Goal: Find specific page/section: Find specific page/section

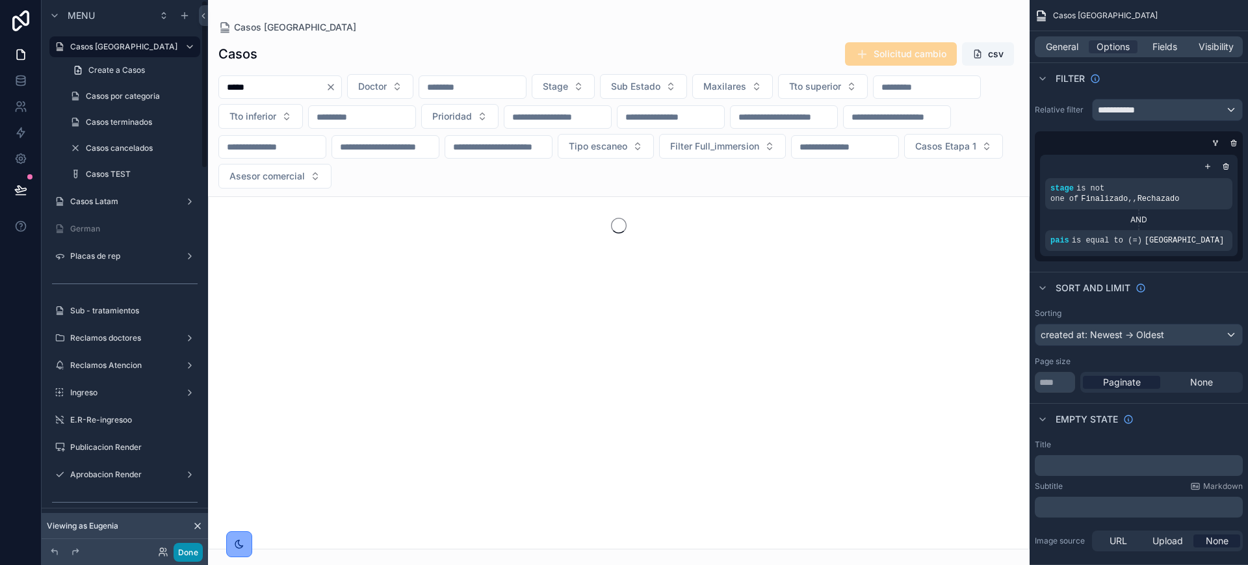
type input "*****"
click at [191, 554] on button "Done" at bounding box center [187, 552] width 29 height 19
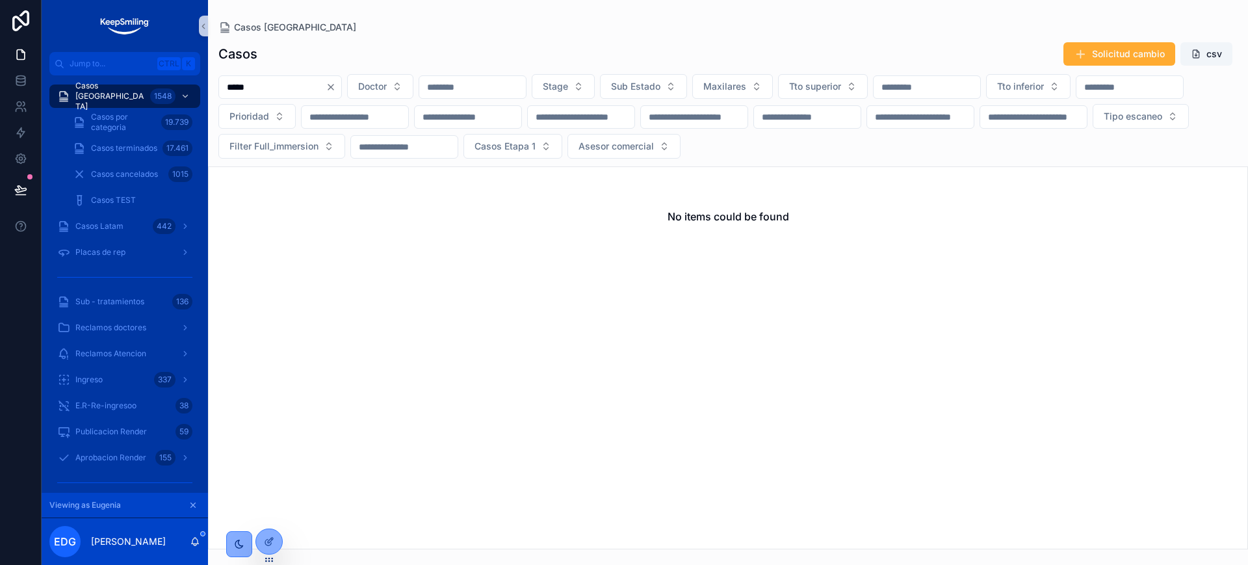
click at [262, 93] on input "*****" at bounding box center [272, 87] width 107 height 18
click at [243, 90] on input "*****" at bounding box center [272, 87] width 107 height 18
click at [152, 118] on span "Casos por categoria" at bounding box center [123, 122] width 65 height 21
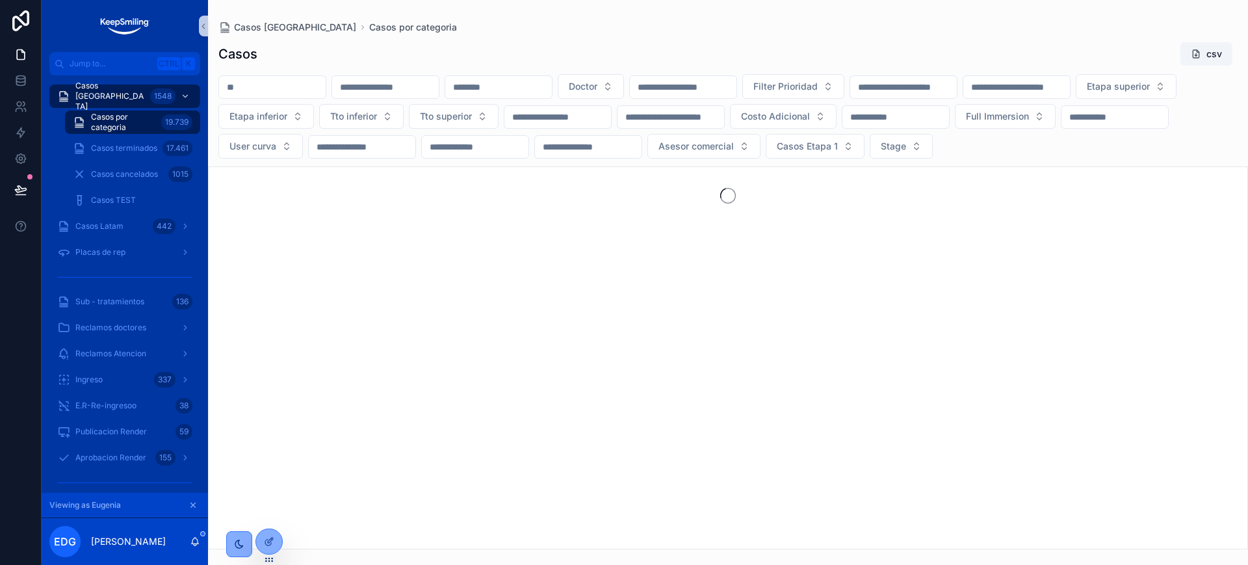
click at [273, 96] on div "scrollable content" at bounding box center [272, 86] width 108 height 23
click at [278, 90] on input "scrollable content" at bounding box center [272, 87] width 107 height 18
paste input "*****"
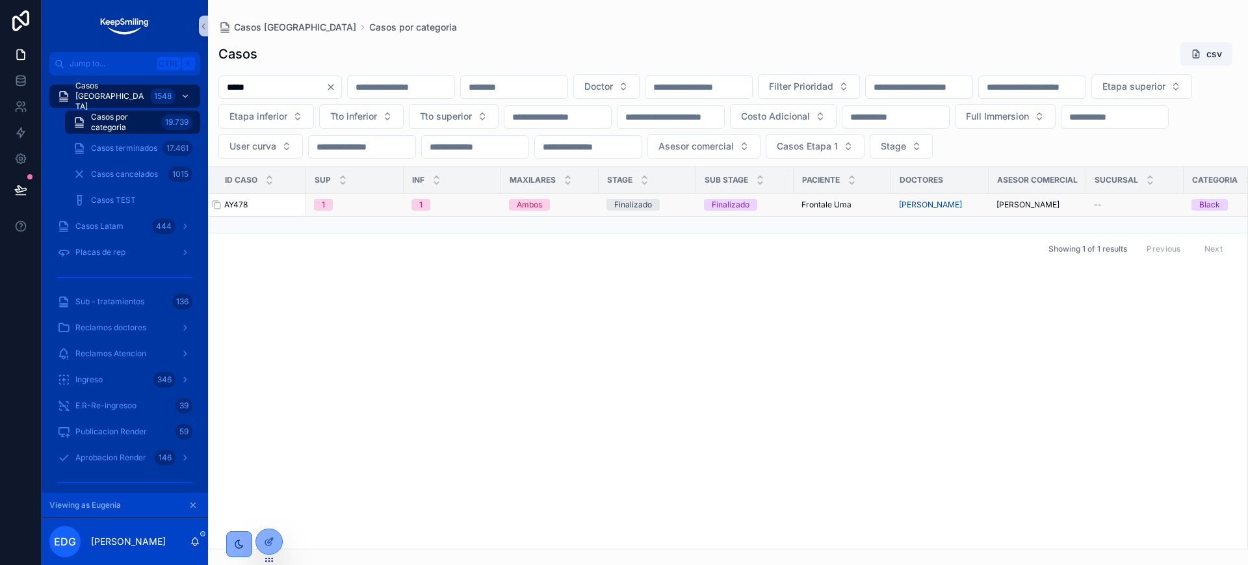
type input "*****"
click at [243, 210] on span "AY478" at bounding box center [235, 204] width 23 height 10
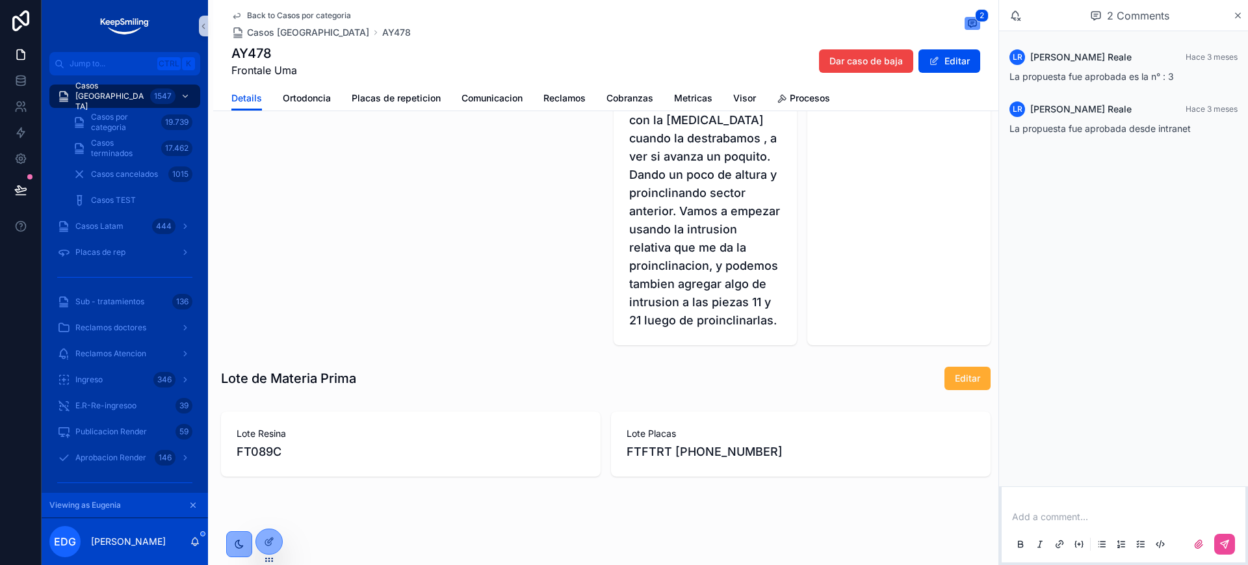
scroll to position [1421, 0]
click at [1238, 18] on icon "scrollable content" at bounding box center [1238, 15] width 10 height 10
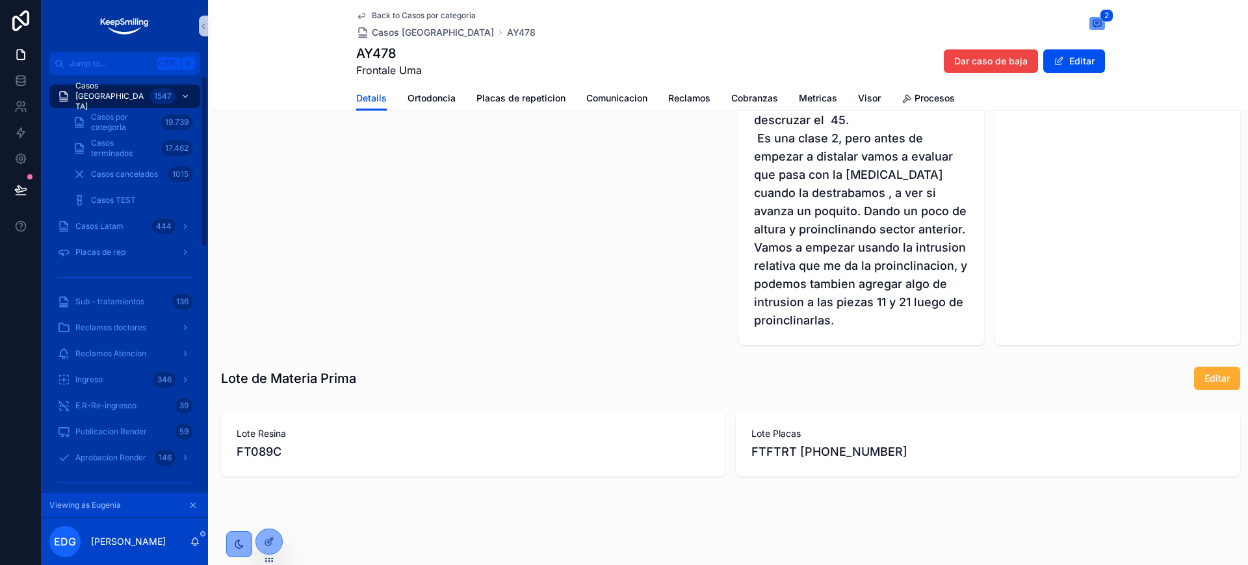
scroll to position [1218, 0]
drag, startPoint x: 94, startPoint y: 94, endPoint x: 93, endPoint y: 21, distance: 72.1
click at [96, 94] on span "Casos Argentina" at bounding box center [110, 96] width 70 height 31
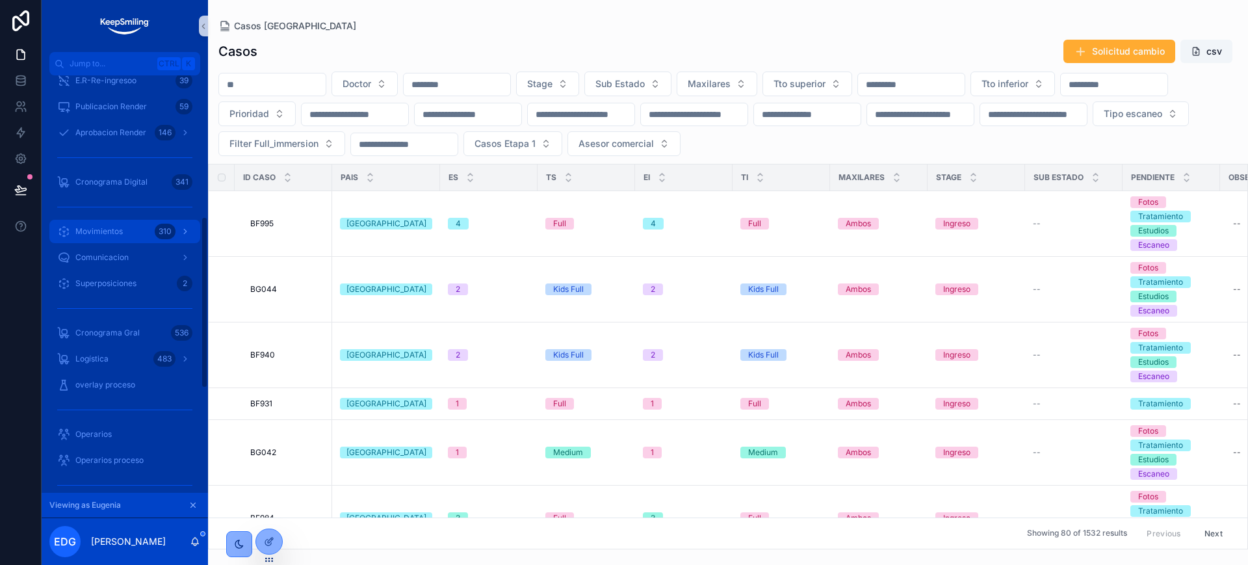
scroll to position [594, 0]
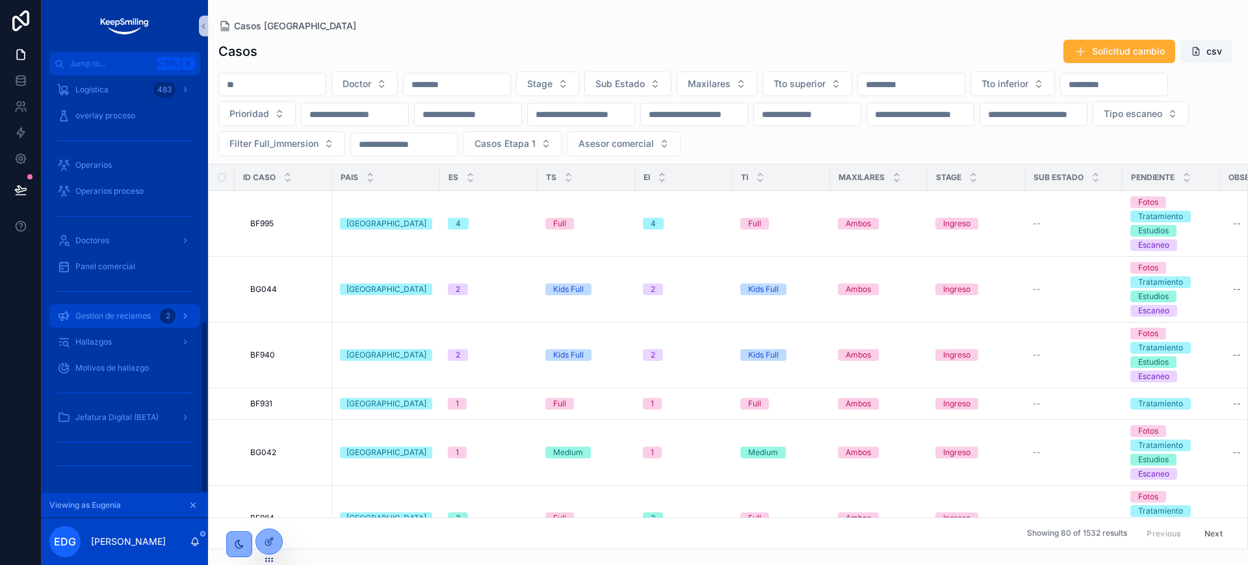
click at [149, 311] on span "Gestion de reclamos" at bounding box center [112, 316] width 75 height 10
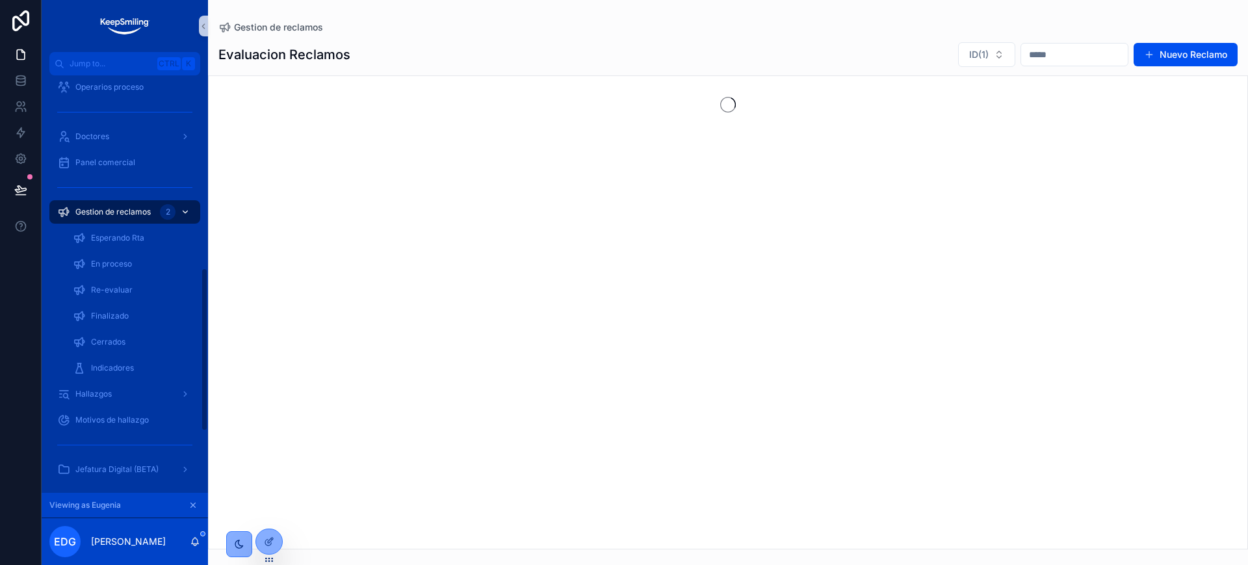
scroll to position [490, 0]
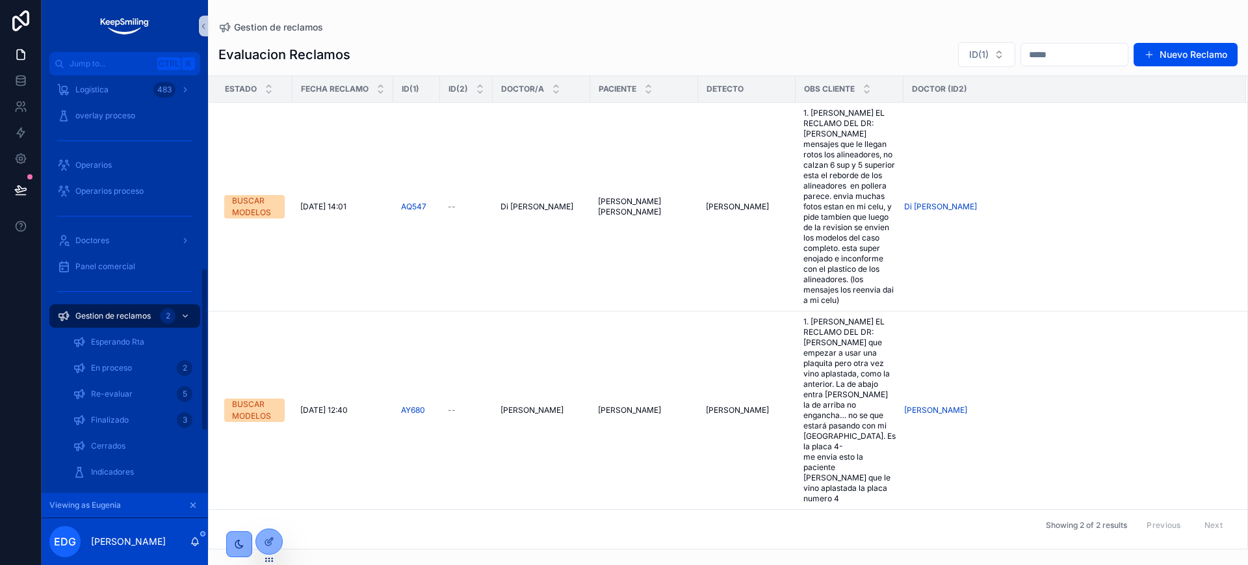
click at [189, 503] on icon "scrollable content" at bounding box center [192, 504] width 9 height 9
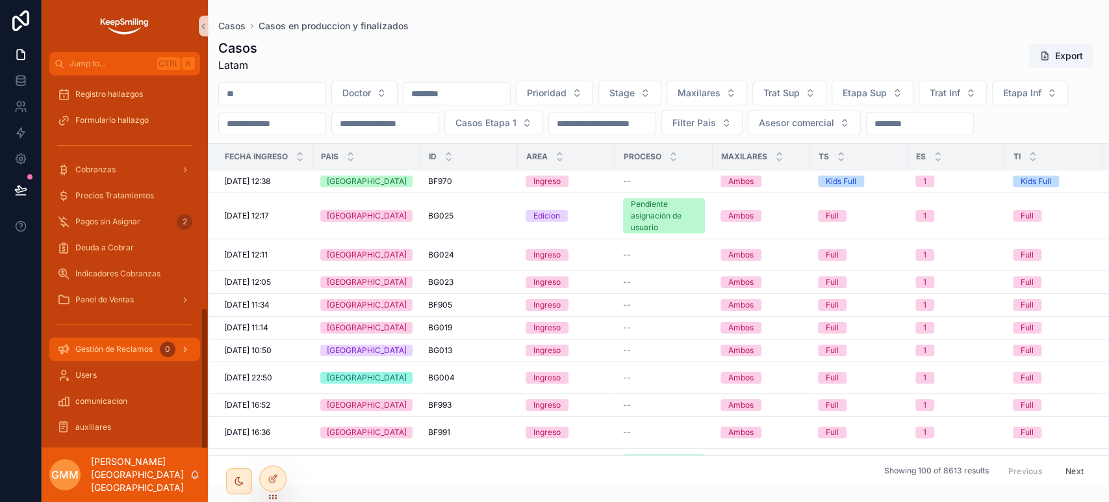
click at [122, 359] on link "Gestión de Reclamos 0" at bounding box center [124, 348] width 151 height 23
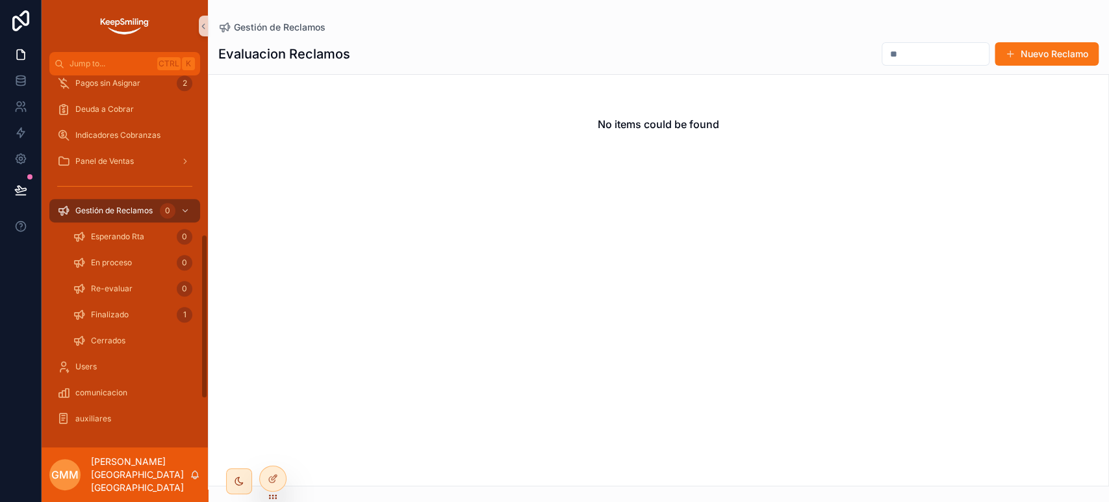
scroll to position [366, 0]
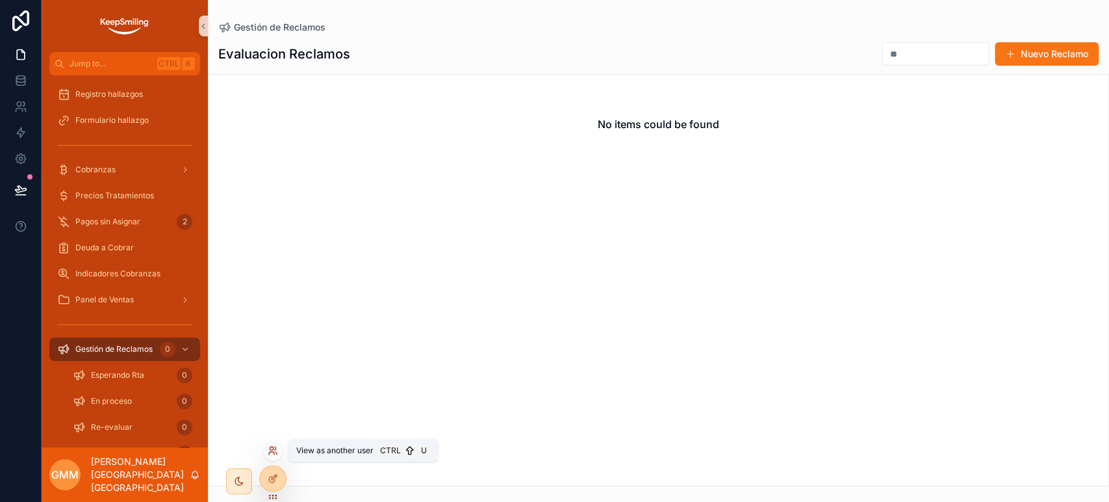
click at [270, 448] on icon at bounding box center [273, 450] width 10 height 10
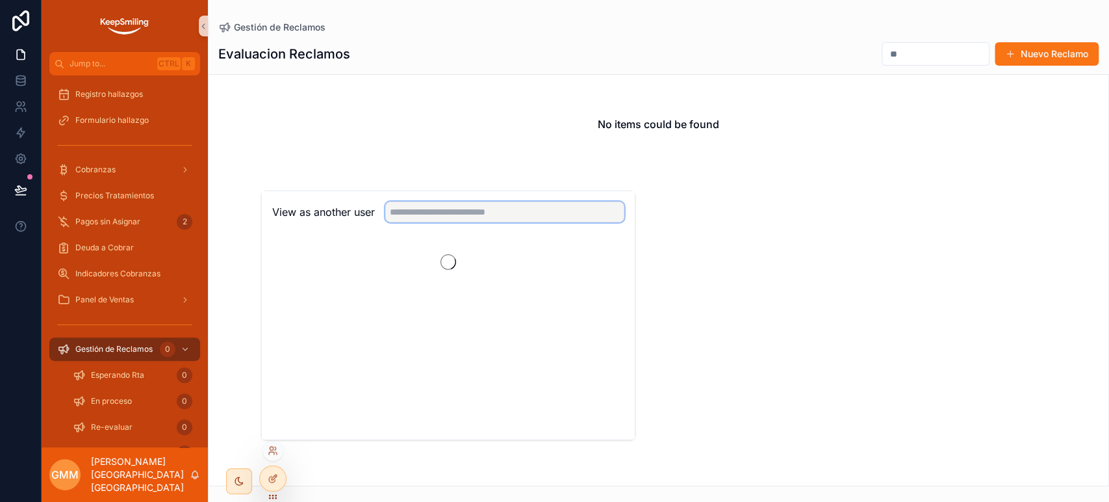
click at [430, 212] on input "text" at bounding box center [504, 211] width 239 height 21
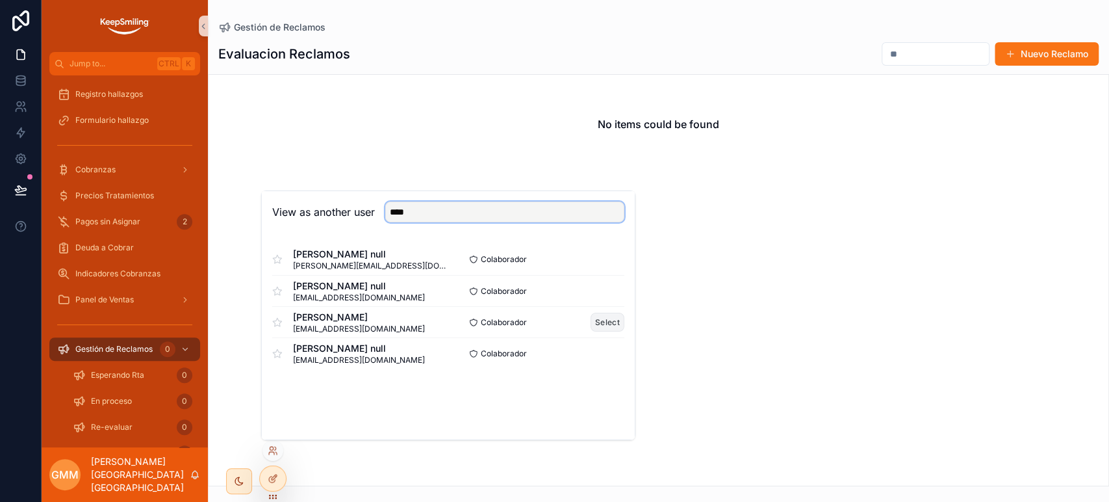
type input "****"
click at [603, 328] on button "Select" at bounding box center [608, 322] width 34 height 19
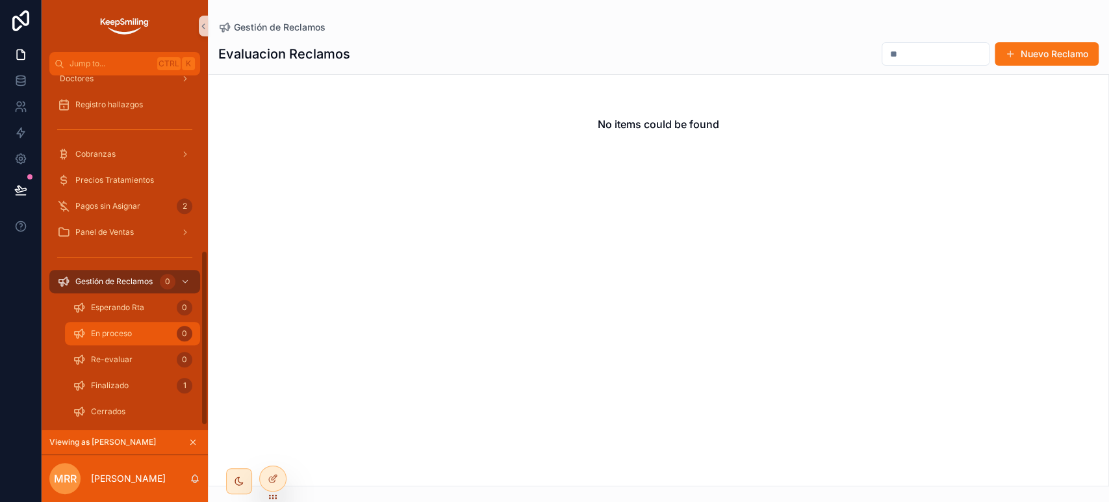
scroll to position [365, 0]
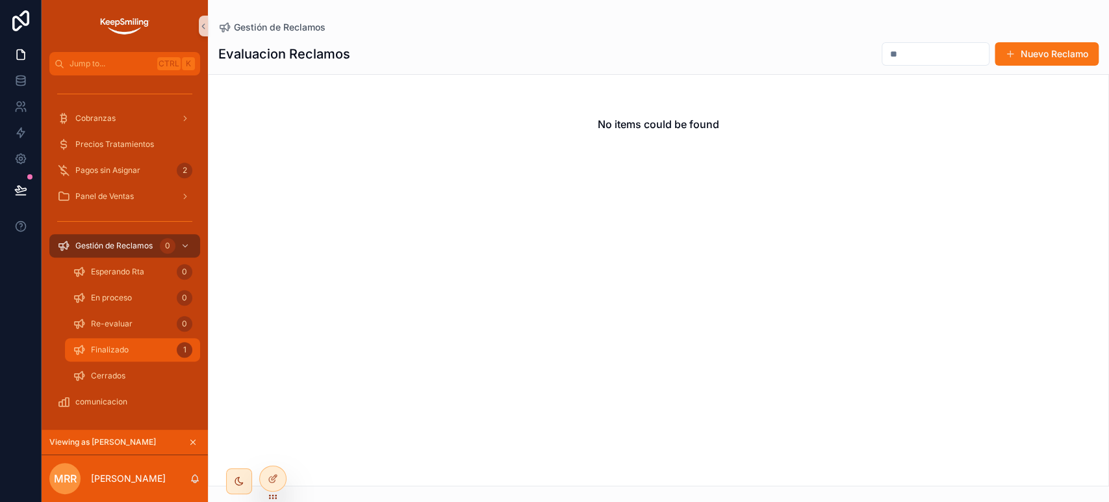
click at [127, 350] on span "Finalizado" at bounding box center [110, 349] width 38 height 10
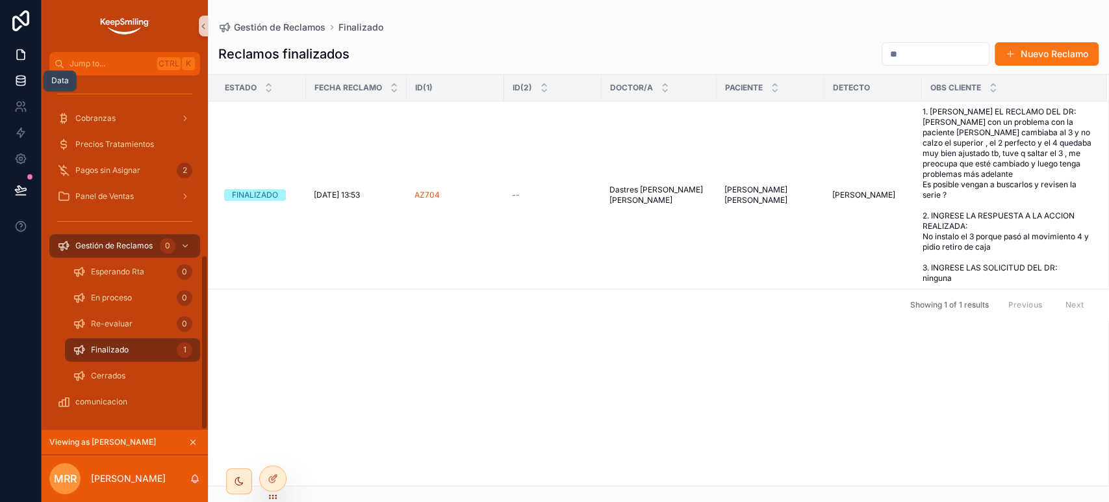
click at [18, 80] on icon at bounding box center [20, 80] width 13 height 13
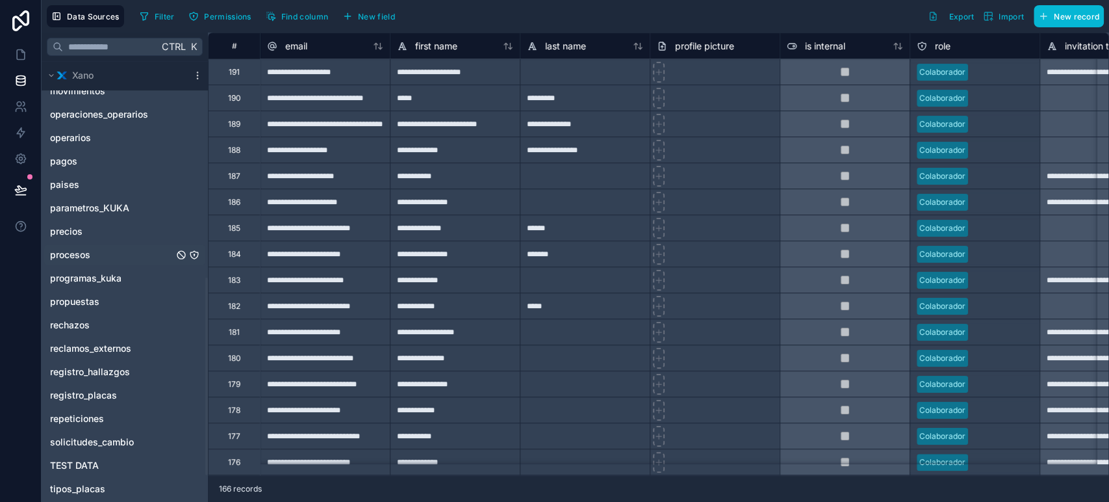
scroll to position [505, 0]
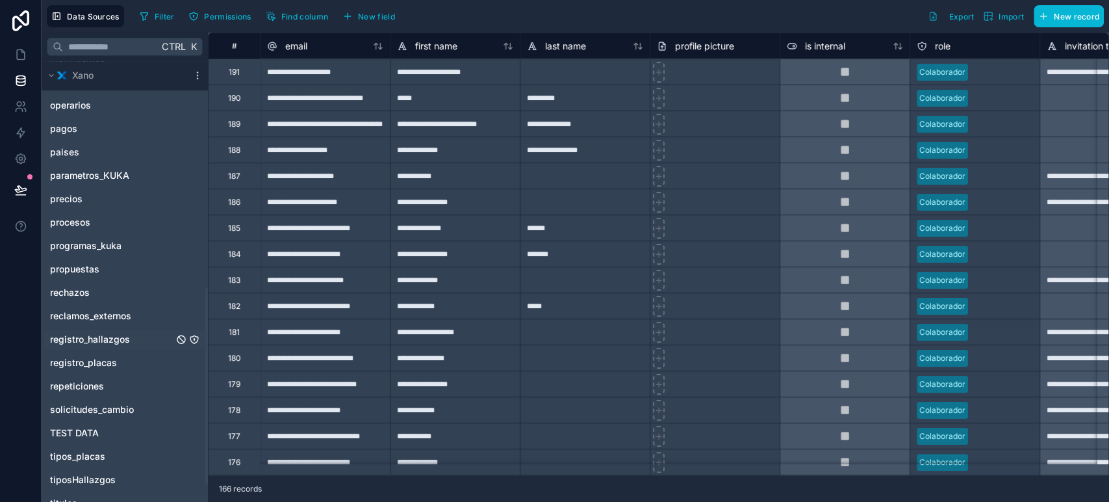
click at [108, 336] on span "registro_hallazgos" at bounding box center [90, 339] width 80 height 13
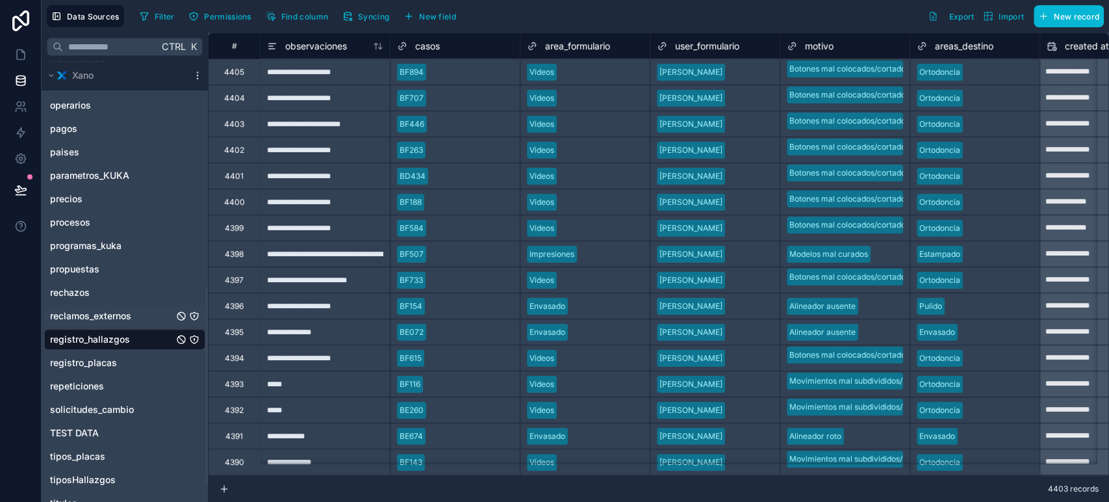
click at [96, 321] on div "reclamos_externos" at bounding box center [124, 315] width 161 height 21
click at [97, 316] on span "reclamos_externos" at bounding box center [90, 315] width 81 height 13
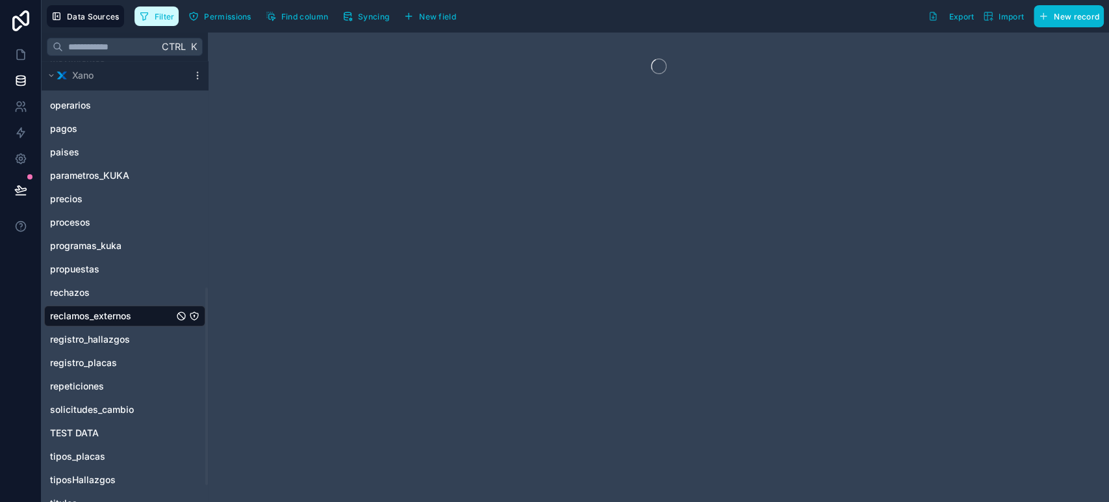
click at [164, 14] on span "Filter" at bounding box center [165, 17] width 20 height 10
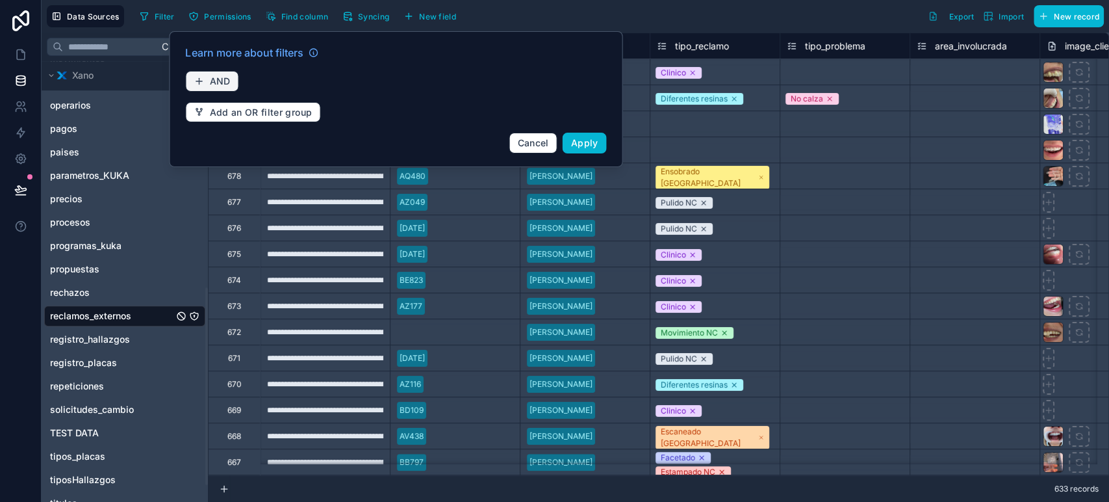
click at [234, 88] on button "AND" at bounding box center [211, 81] width 53 height 21
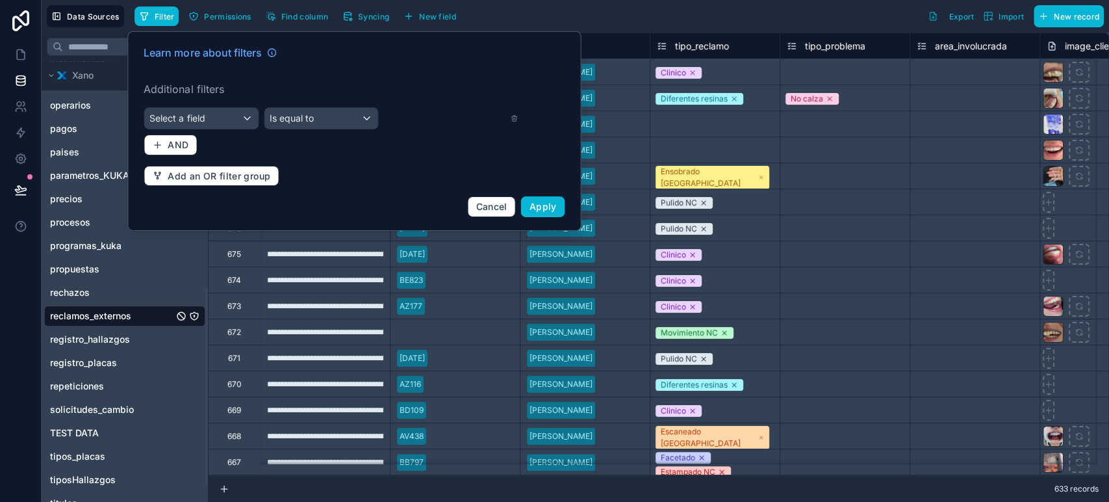
click at [219, 129] on div "Learn more about filters Additional filters Select a field Is equal to AND Add …" at bounding box center [354, 131] width 437 height 188
click at [224, 114] on div "Select a field" at bounding box center [201, 118] width 114 height 21
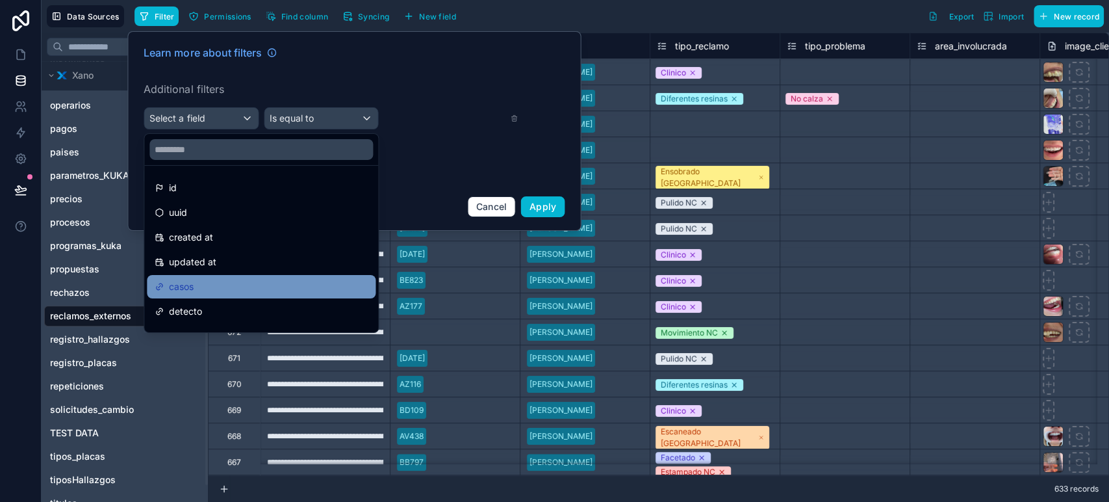
click at [197, 293] on div "casos" at bounding box center [261, 287] width 213 height 16
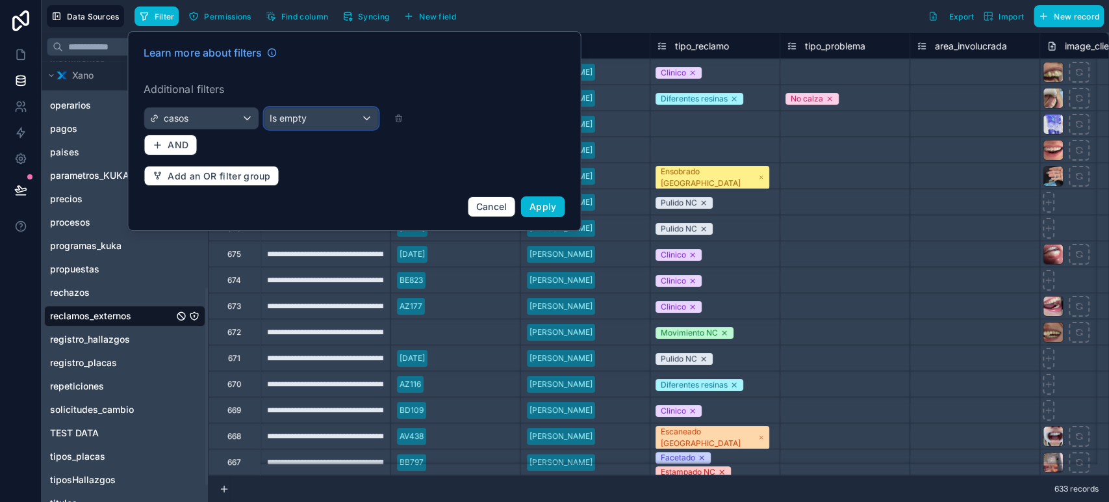
click at [346, 118] on div "Is empty" at bounding box center [321, 118] width 114 height 21
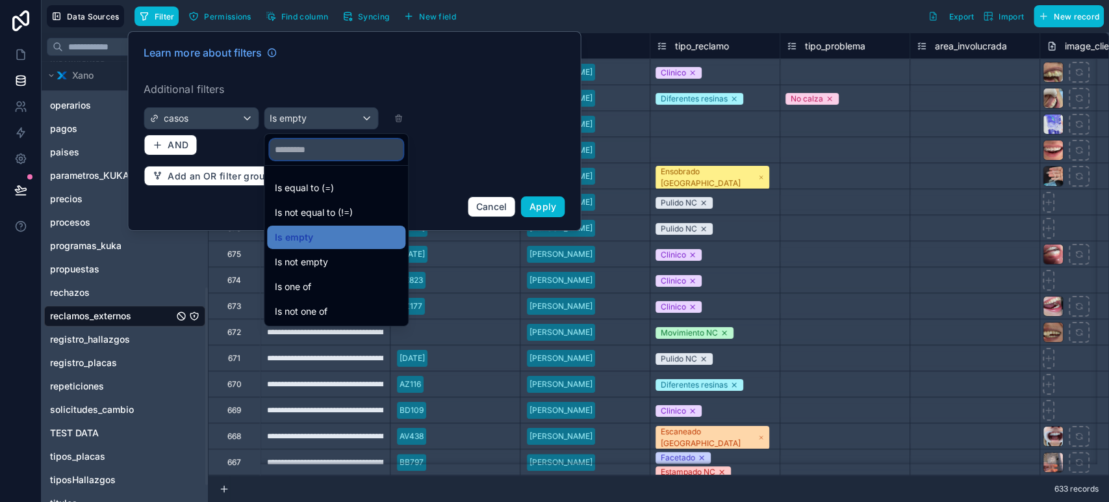
click at [342, 148] on input "text" at bounding box center [336, 149] width 133 height 21
click at [339, 166] on ul "Is equal to (=) Is not equal to (!=) Is empty Is not empty Is one of Is not one…" at bounding box center [336, 246] width 144 height 160
click at [334, 181] on div "Is equal to (=)" at bounding box center [336, 188] width 123 height 16
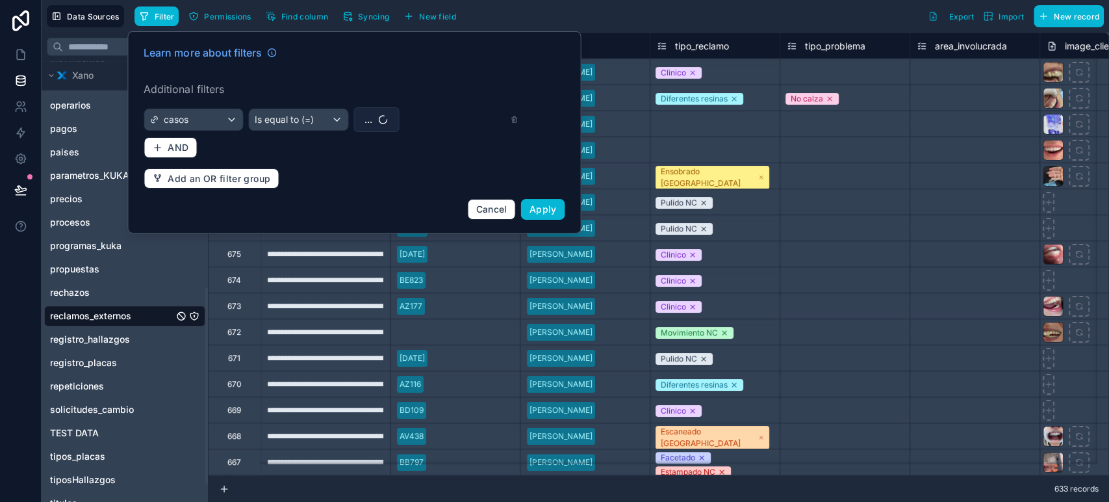
click at [374, 116] on button "..." at bounding box center [375, 119] width 45 height 25
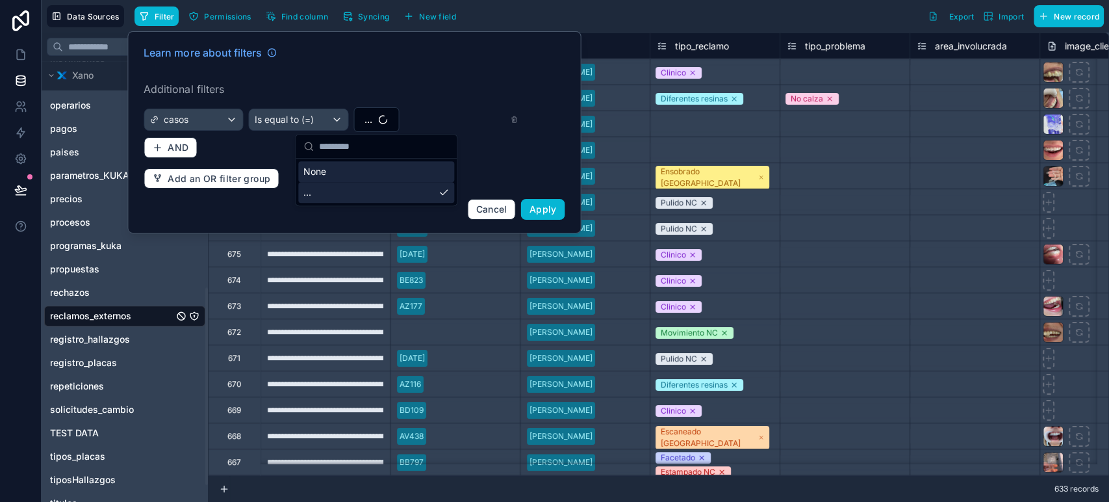
click at [381, 149] on input "text" at bounding box center [384, 146] width 130 height 23
type input "*****"
click at [374, 176] on div "BD361" at bounding box center [376, 171] width 156 height 21
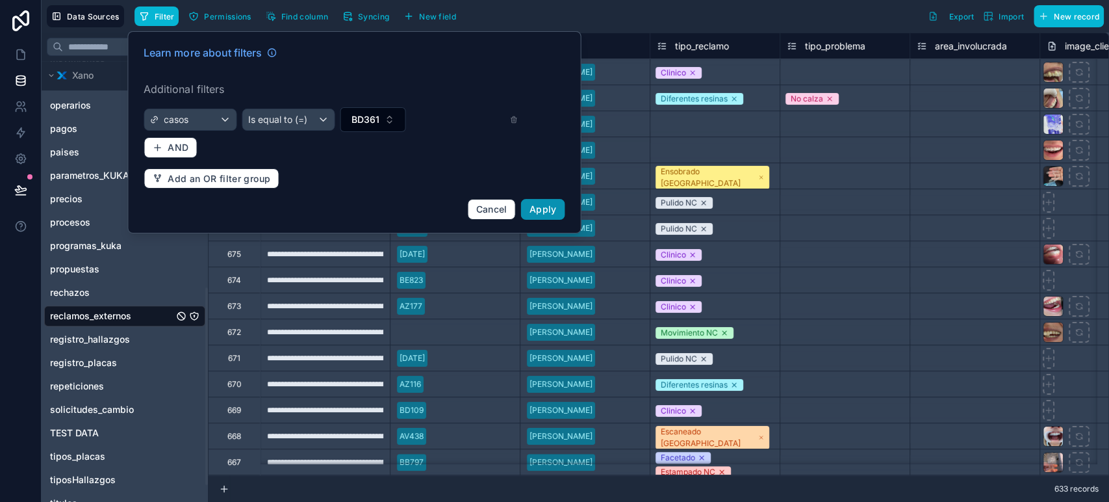
click at [548, 207] on span "Apply" at bounding box center [543, 208] width 27 height 11
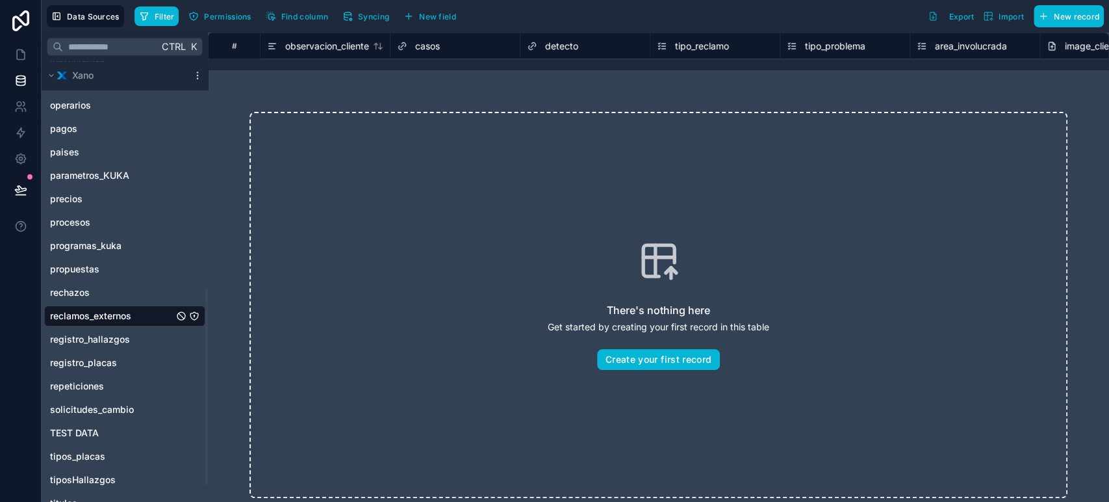
click at [132, 9] on div "Data Sources Filter Permissions Find column Syncing New field Export Import New…" at bounding box center [576, 16] width 1068 height 32
click at [168, 13] on span "Filter" at bounding box center [165, 17] width 20 height 10
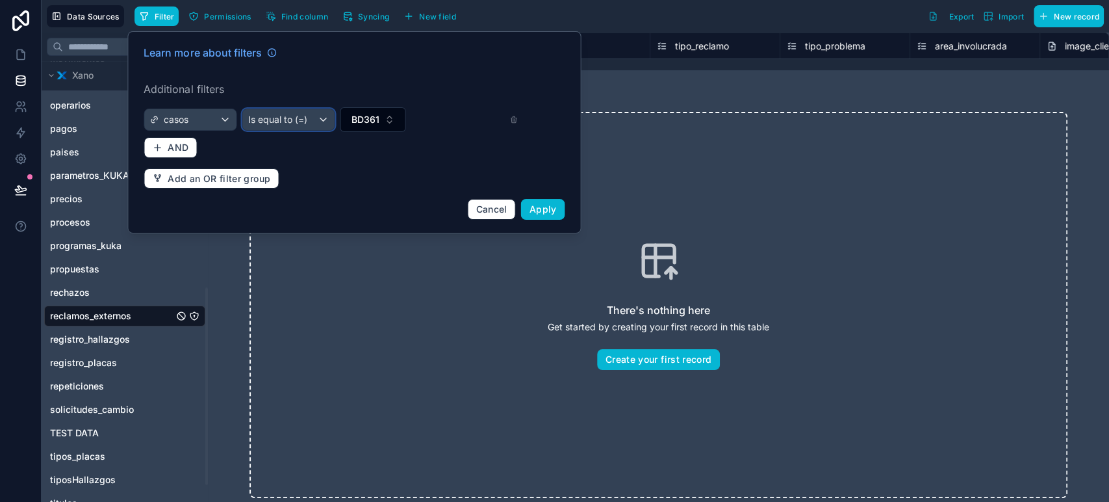
click at [283, 122] on span "Is equal to (=)" at bounding box center [277, 119] width 59 height 13
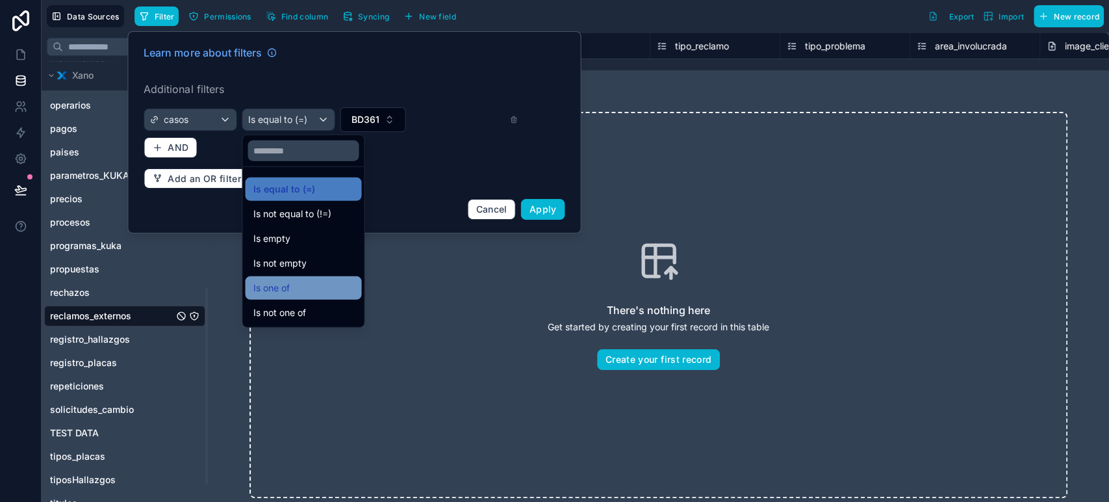
click at [300, 278] on div "Is one of" at bounding box center [303, 287] width 116 height 23
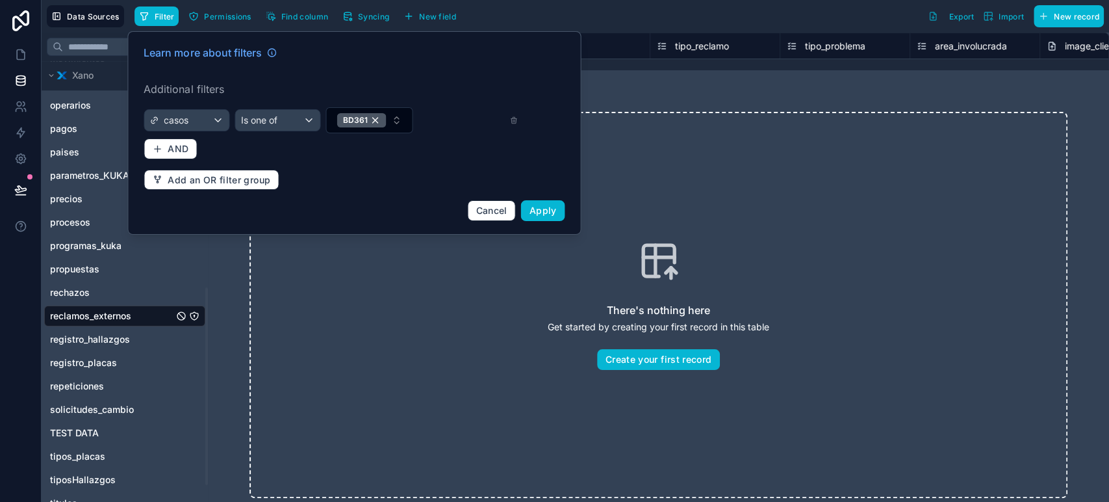
click at [424, 127] on div "BD361" at bounding box center [412, 120] width 173 height 26
click at [546, 212] on span "Apply" at bounding box center [543, 210] width 27 height 11
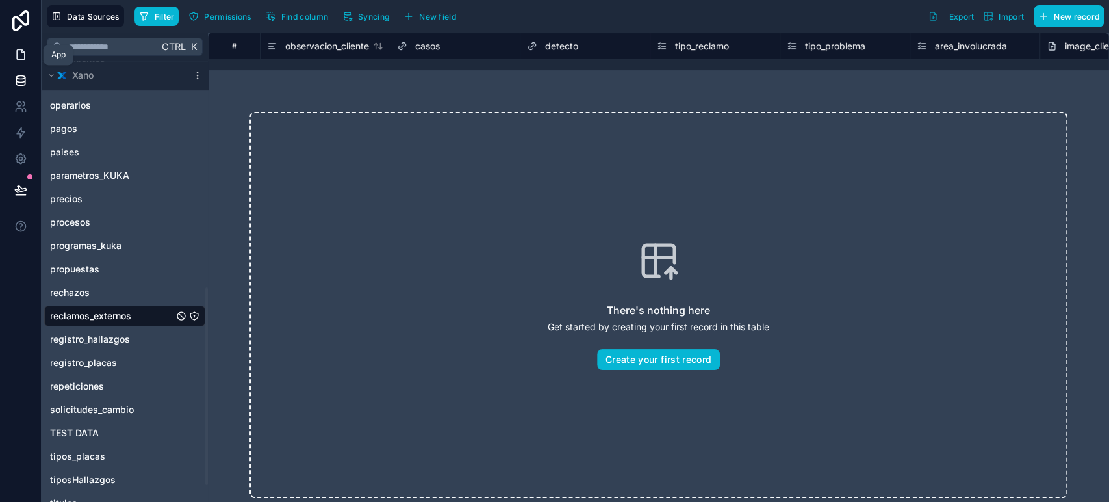
click at [19, 65] on link at bounding box center [20, 55] width 41 height 26
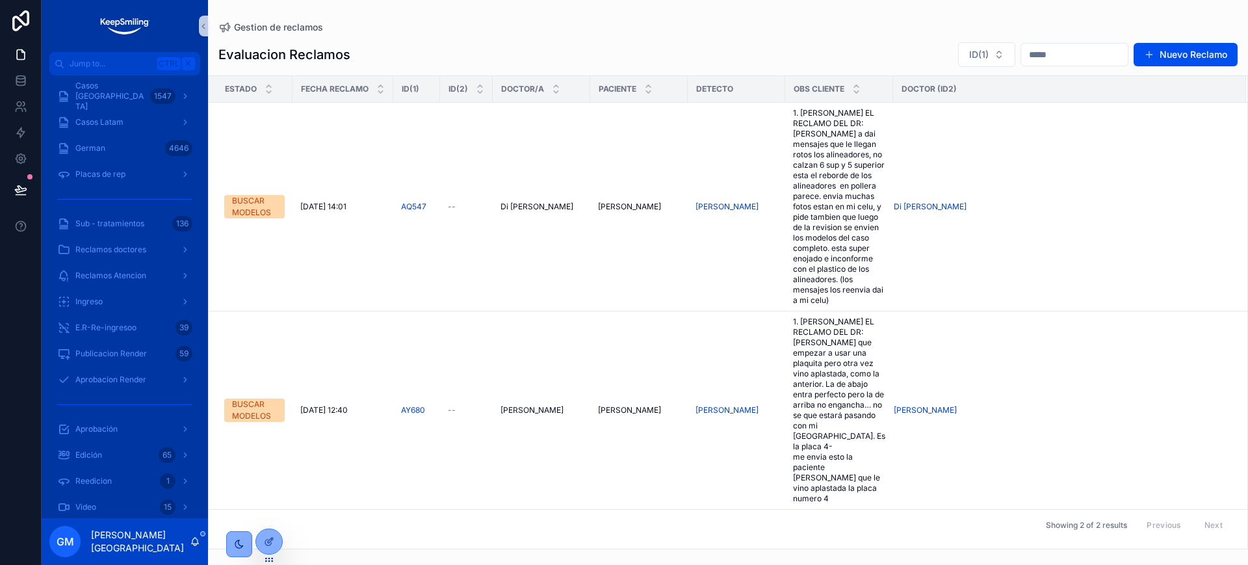
click at [969, 49] on span "ID(1)" at bounding box center [978, 54] width 19 height 13
type input "*****"
click at [940, 120] on div "***** BD361" at bounding box center [952, 95] width 162 height 51
click at [941, 112] on div "BD361" at bounding box center [953, 107] width 156 height 21
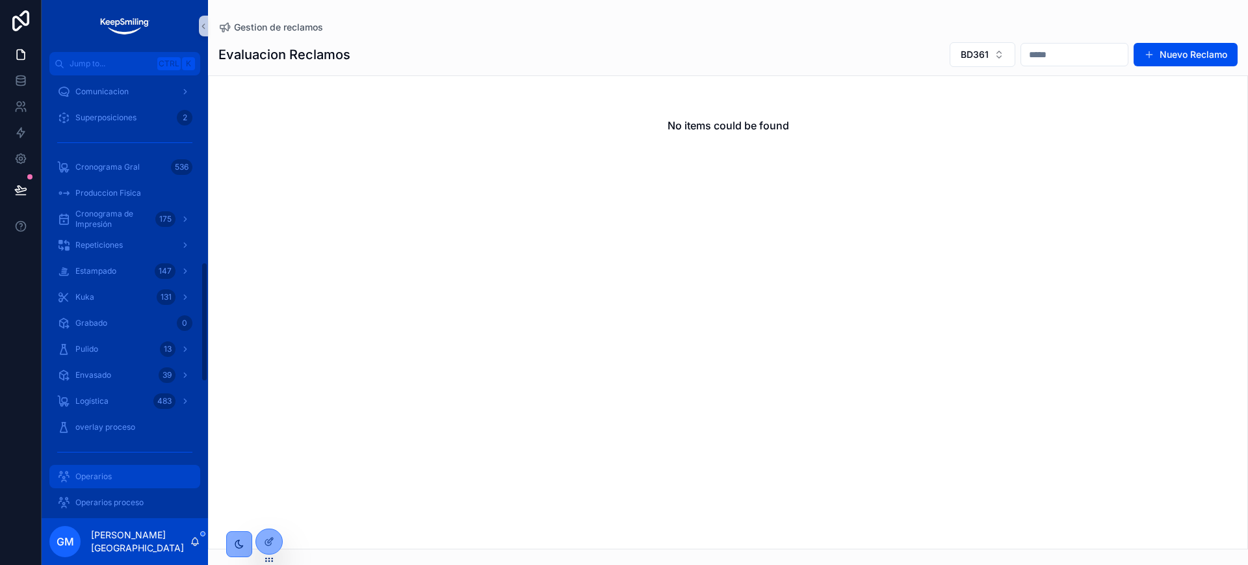
scroll to position [893, 0]
